Goal: Task Accomplishment & Management: Manage account settings

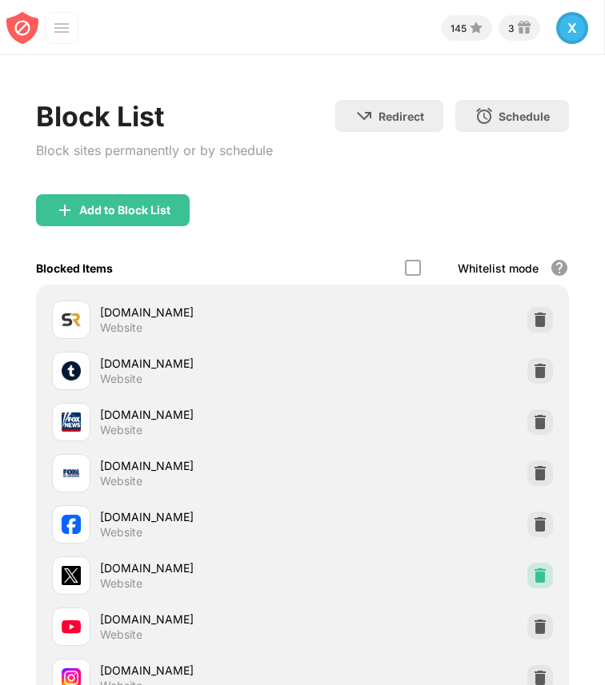
click at [532, 579] on img at bounding box center [540, 576] width 16 height 16
